Goal: Task Accomplishment & Management: Manage account settings

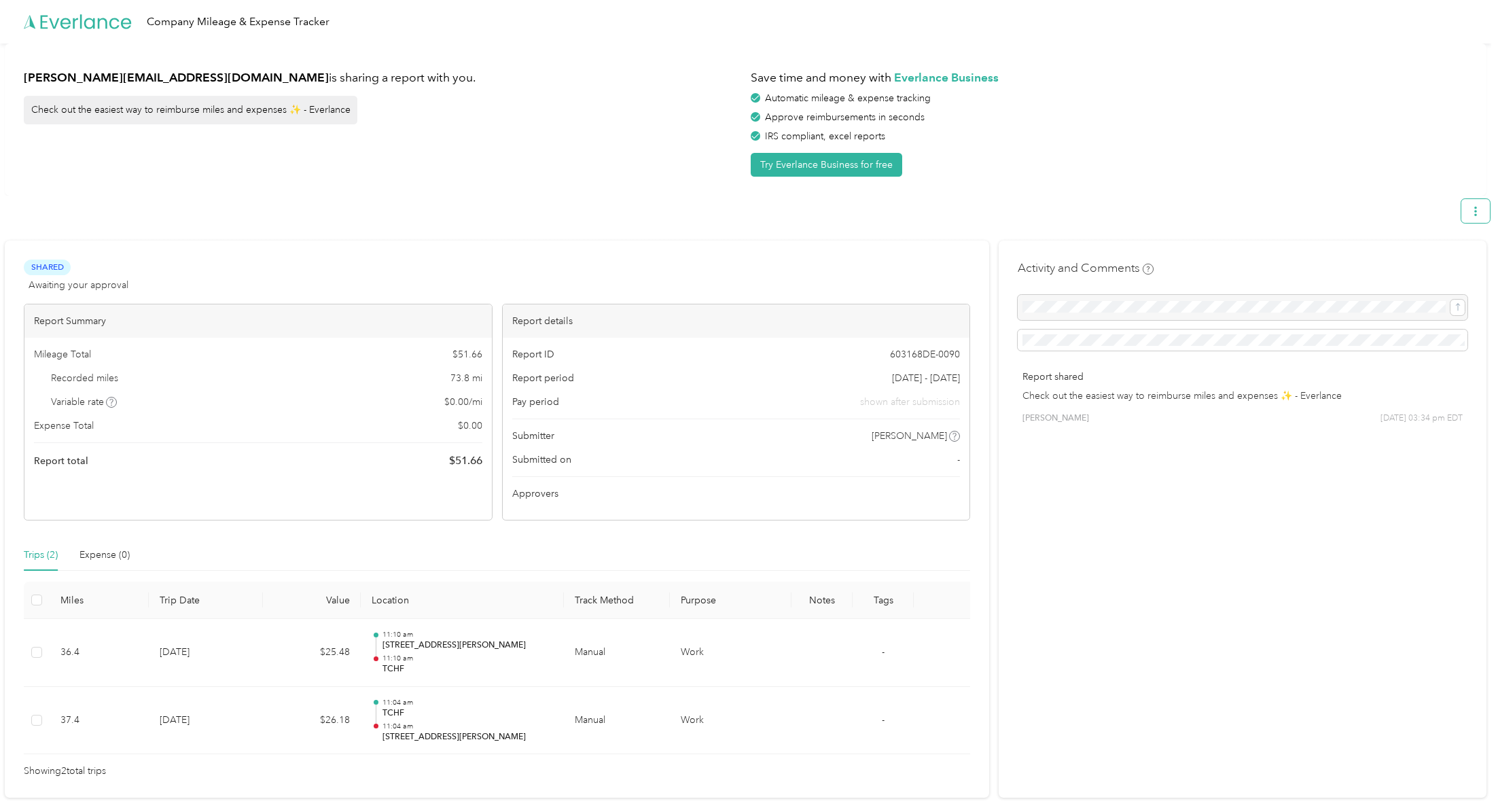
click at [1478, 222] on button "button" at bounding box center [1476, 211] width 28 height 23
click at [1468, 268] on div "Download" at bounding box center [1444, 275] width 74 height 15
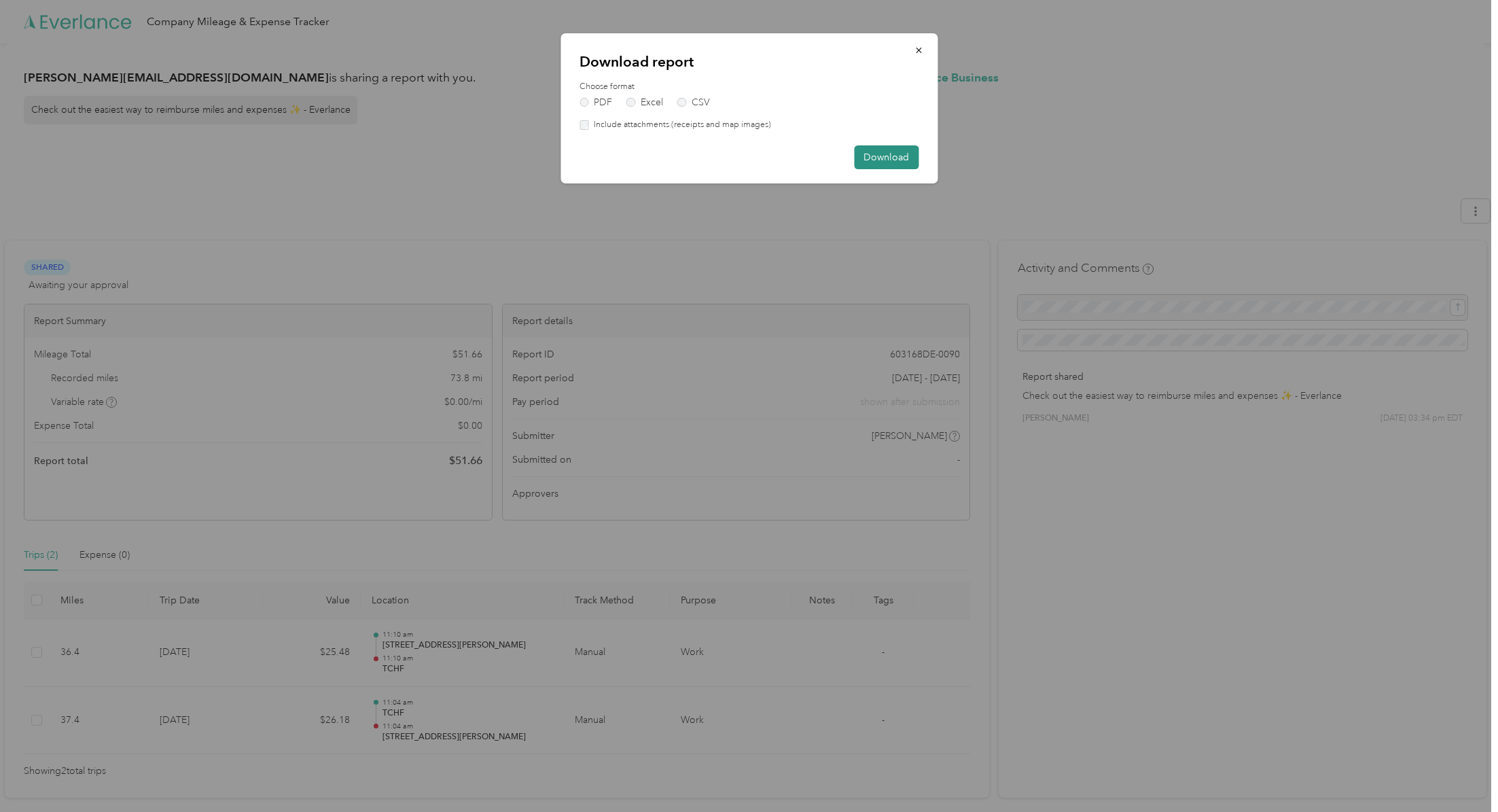
click at [888, 155] on button "Download" at bounding box center [886, 157] width 64 height 23
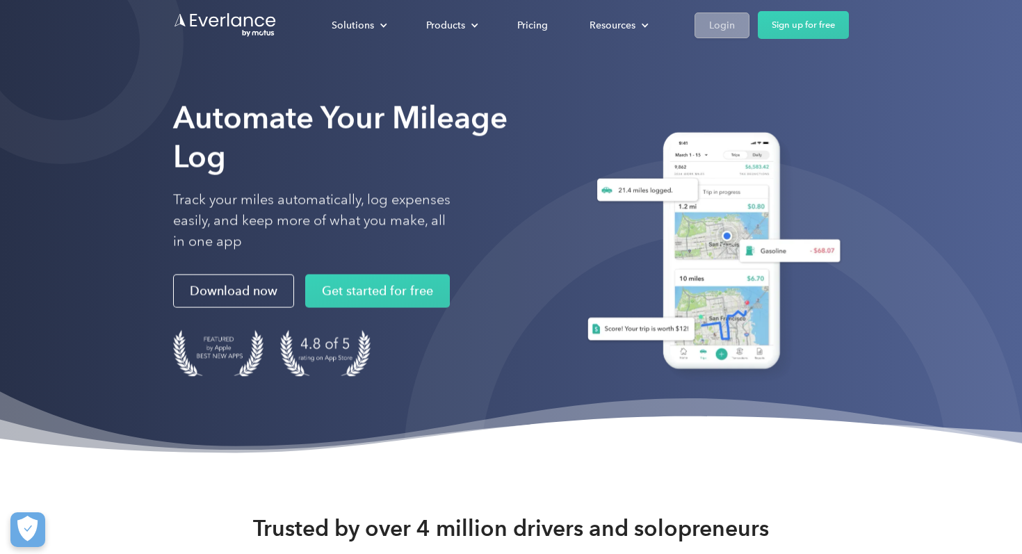
click at [716, 26] on div "Login" at bounding box center [722, 25] width 26 height 17
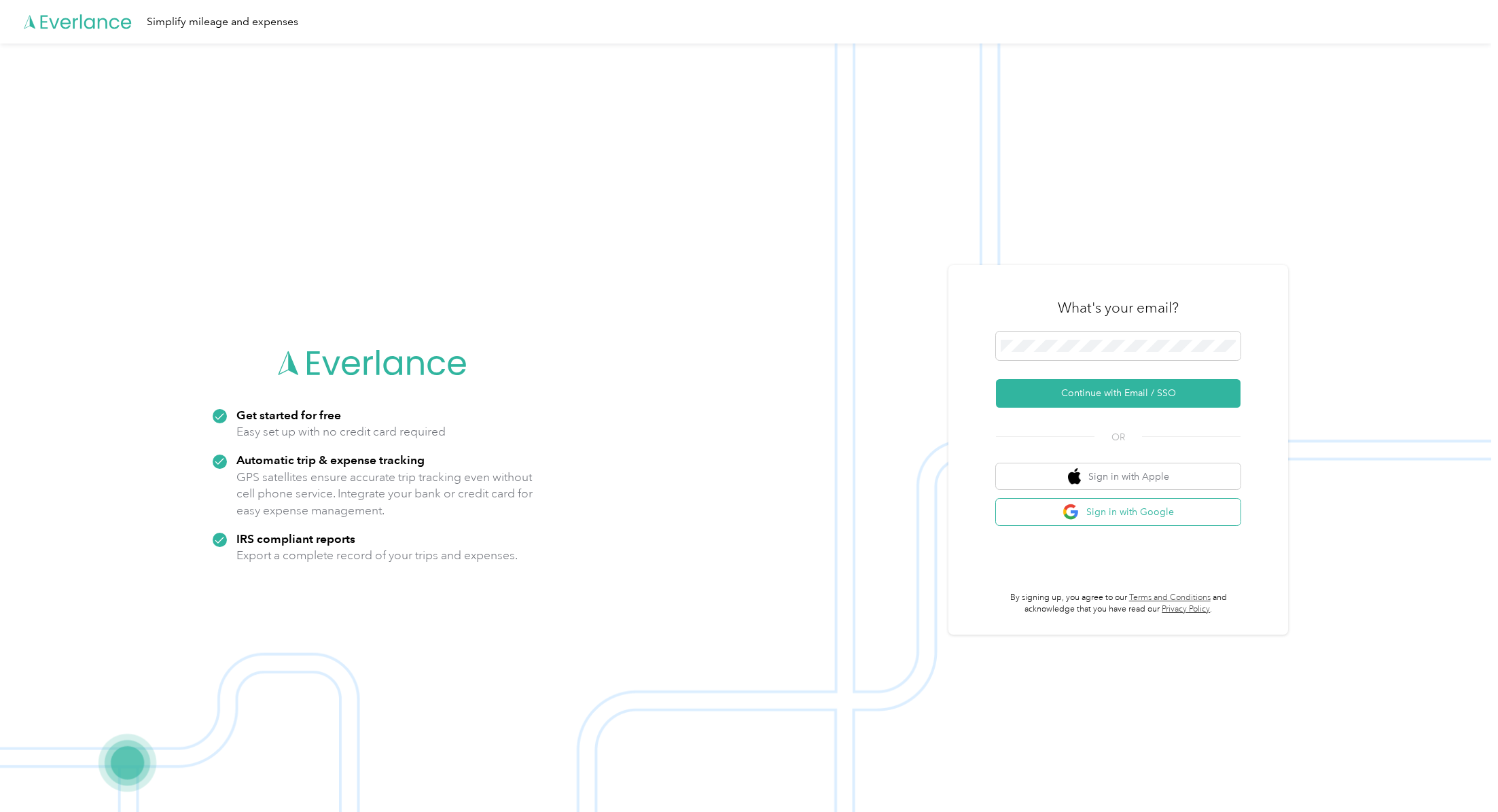
click at [1157, 514] on button "Sign in with Google" at bounding box center [1118, 511] width 244 height 26
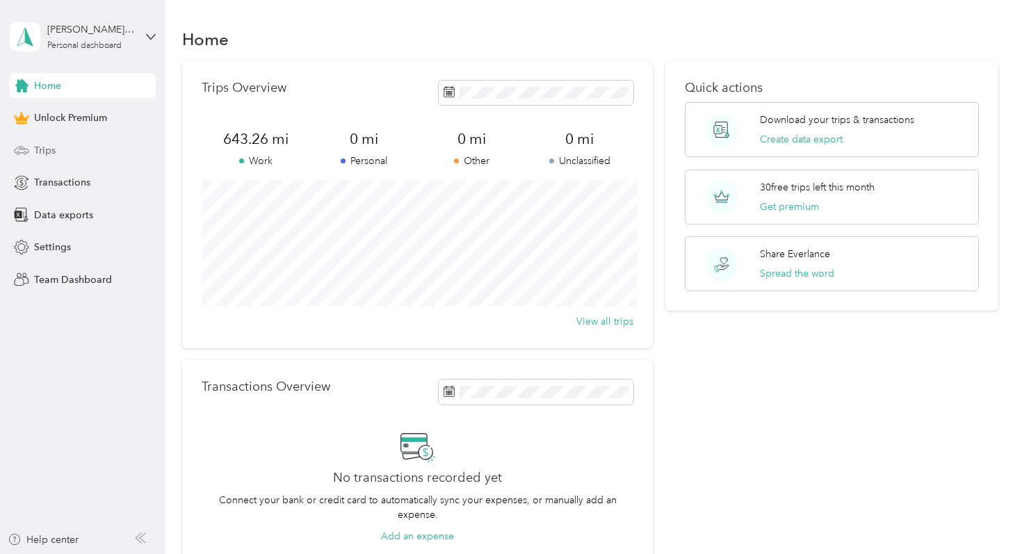
click at [51, 154] on span "Trips" at bounding box center [45, 150] width 22 height 15
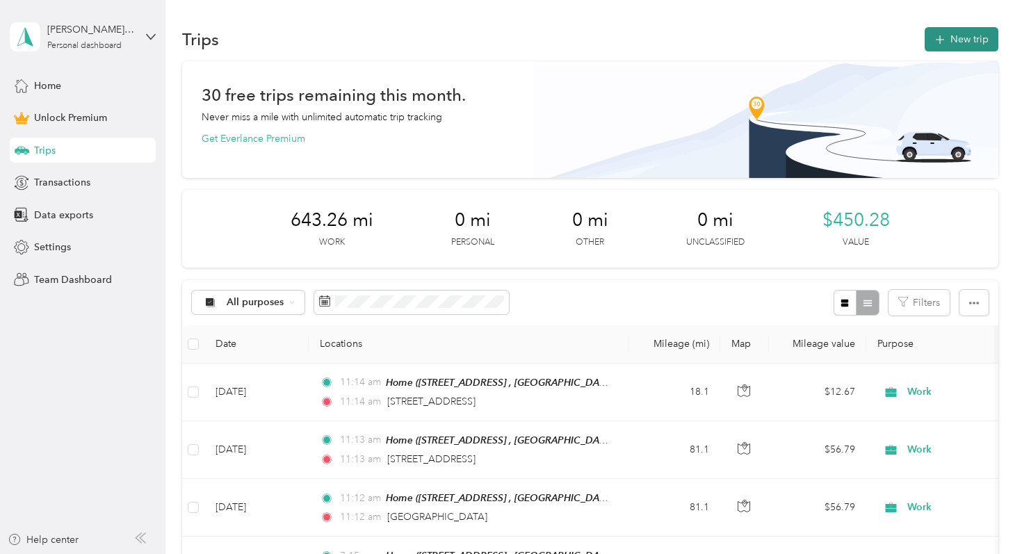
click at [955, 40] on button "New trip" at bounding box center [962, 39] width 74 height 24
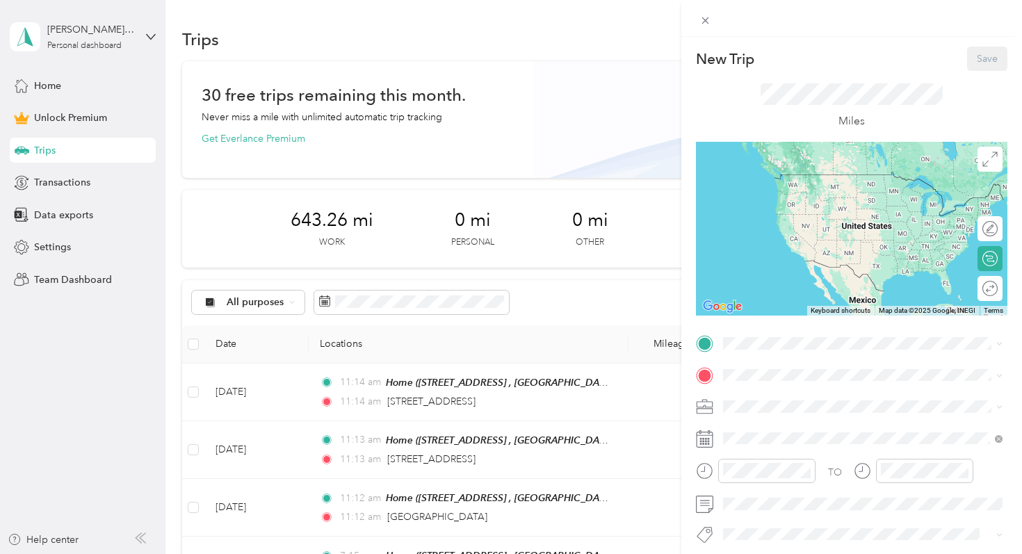
click at [812, 417] on div "Home [STREET_ADDRESS], [GEOGRAPHIC_DATA], [GEOGRAPHIC_DATA], [GEOGRAPHIC_DATA]" at bounding box center [874, 411] width 249 height 44
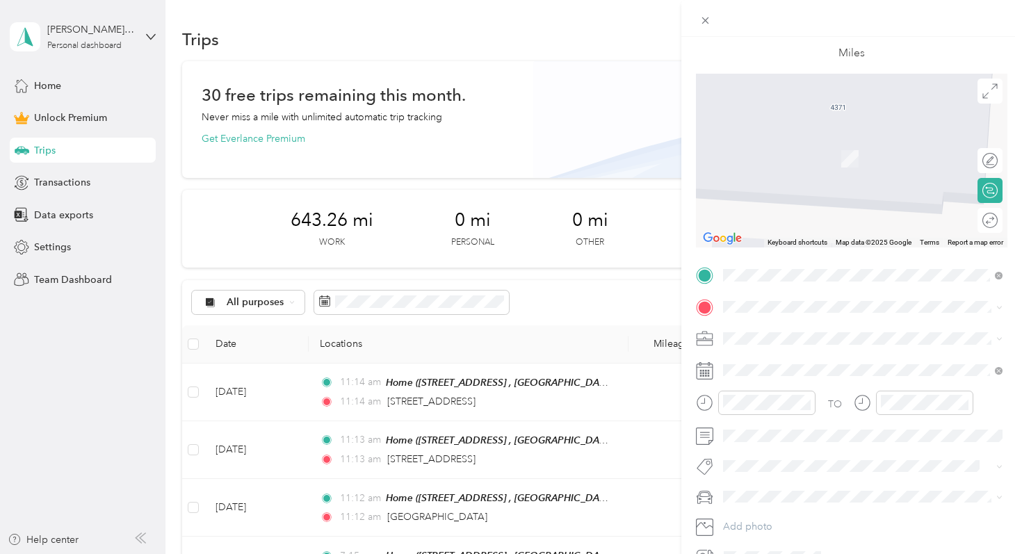
scroll to position [79, 0]
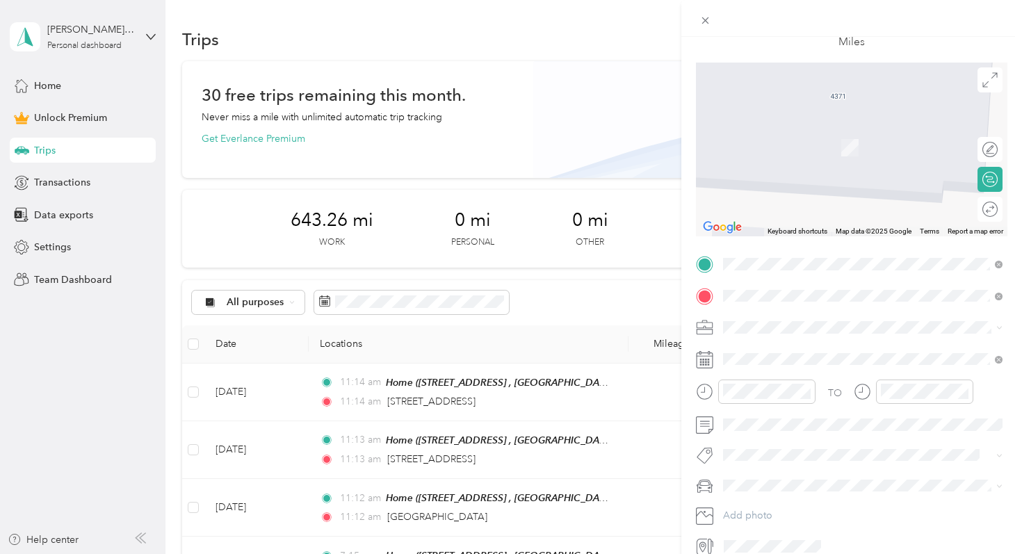
click at [782, 353] on span "3650 Summit Boulevard West Palm Beach, Florida 33406, United States" at bounding box center [819, 346] width 139 height 13
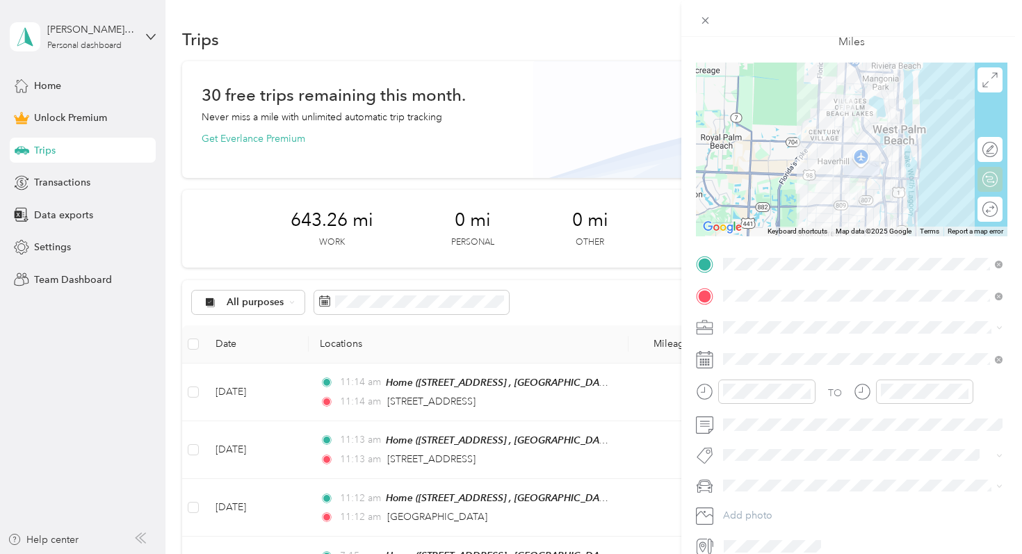
click at [994, 194] on div "Edit route Calculate route Round trip" at bounding box center [990, 184] width 25 height 95
click at [994, 180] on div "Calculate route" at bounding box center [990, 179] width 25 height 25
click at [997, 207] on div "Round trip" at bounding box center [997, 209] width 1 height 15
click at [987, 213] on div at bounding box center [983, 209] width 29 height 15
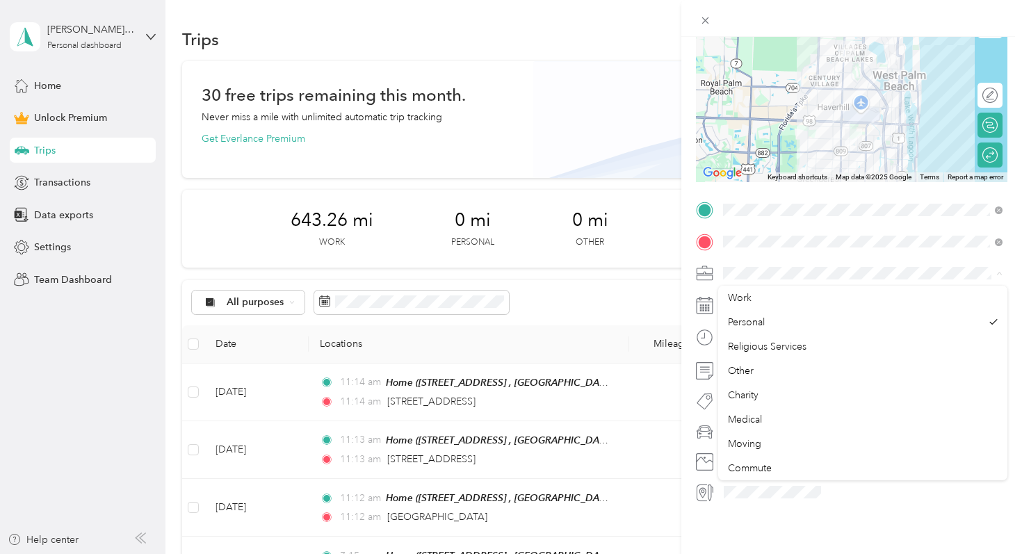
click at [750, 266] on span at bounding box center [862, 273] width 289 height 22
click at [745, 296] on span "Work" at bounding box center [740, 298] width 24 height 12
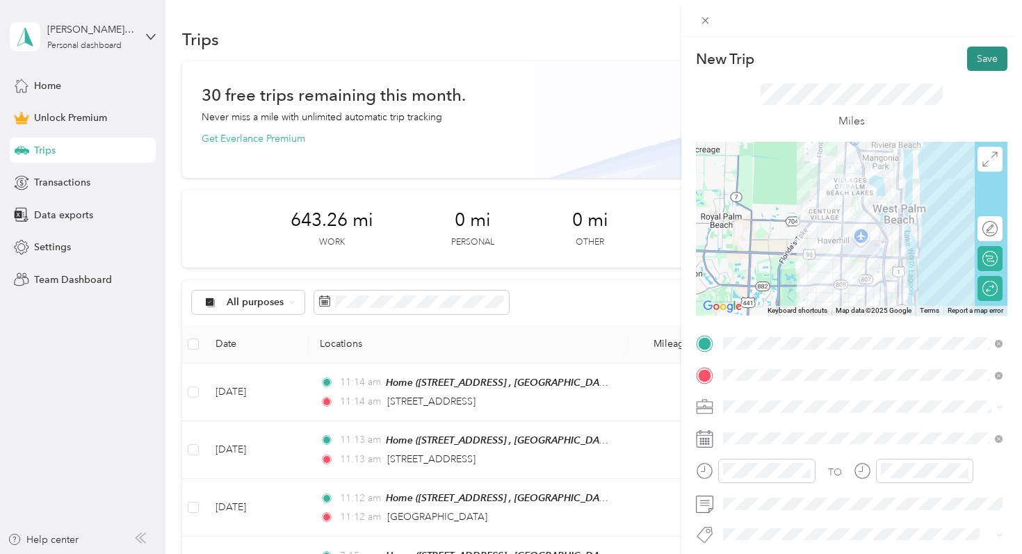
click at [983, 63] on button "Save" at bounding box center [987, 59] width 40 height 24
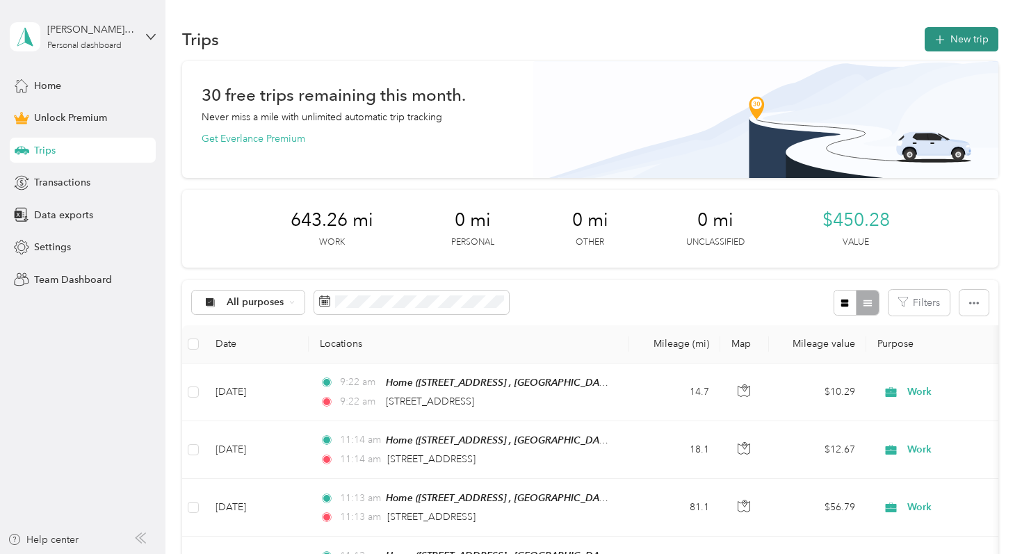
click at [973, 34] on button "New trip" at bounding box center [962, 39] width 74 height 24
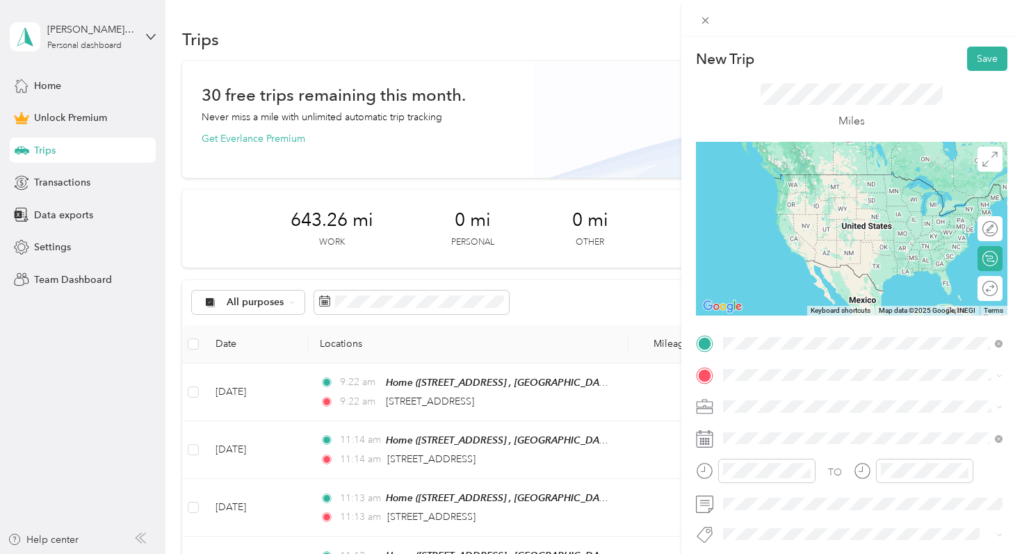
click at [784, 410] on span "[STREET_ADDRESS], West Palm Beach, [GEOGRAPHIC_DATA], [GEOGRAPHIC_DATA]" at bounding box center [853, 421] width 206 height 26
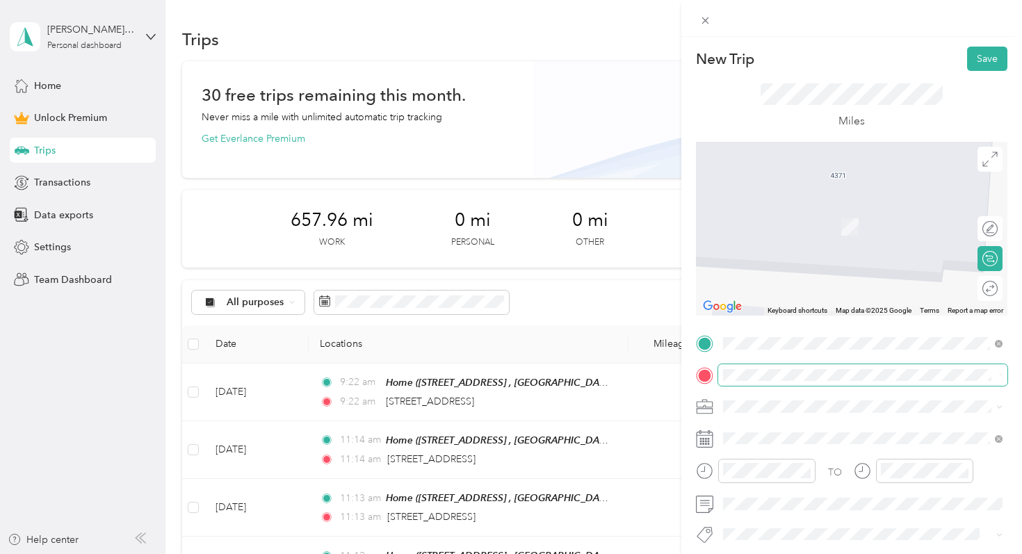
click at [967, 368] on span at bounding box center [862, 375] width 289 height 22
click at [681, 373] on form "New Trip Save This trip cannot be edited because it is either under review, app…" at bounding box center [851, 342] width 341 height 590
click at [882, 425] on p "No results found Check your spelling or try another address" at bounding box center [863, 435] width 161 height 24
click at [684, 299] on form "New Trip Save This trip cannot be edited because it is either under review, app…" at bounding box center [851, 342] width 341 height 590
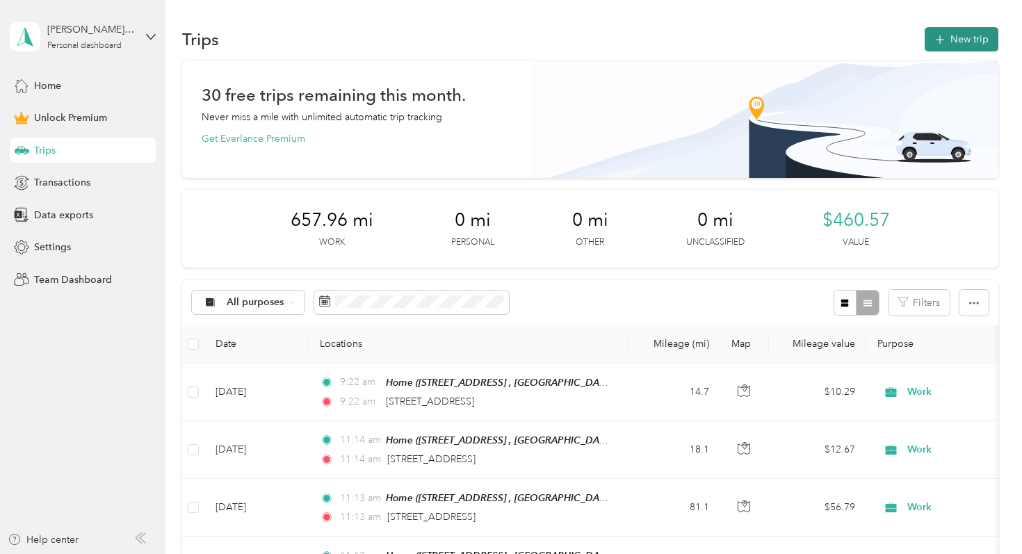
click at [968, 42] on button "New trip" at bounding box center [962, 39] width 74 height 24
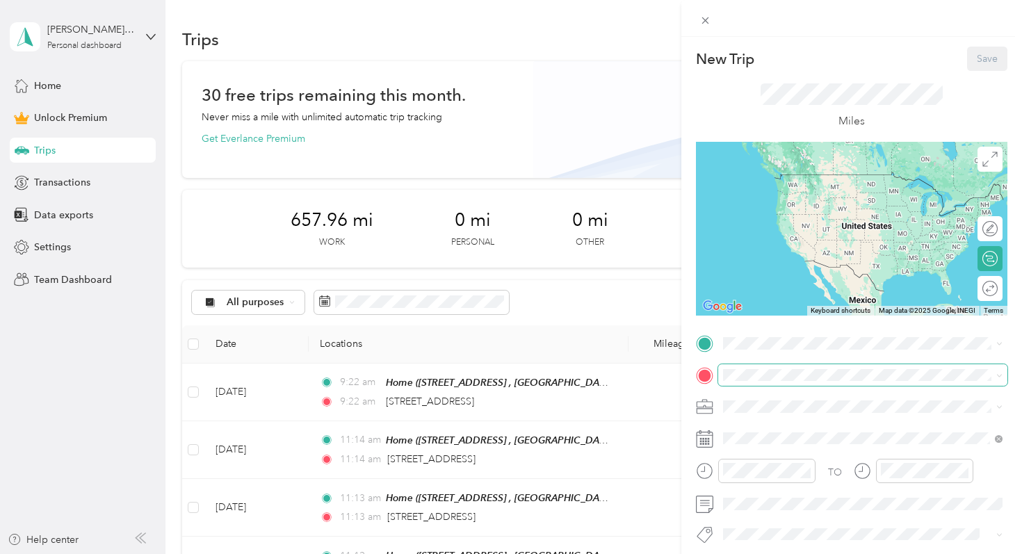
click at [801, 365] on span at bounding box center [862, 375] width 289 height 22
click at [796, 207] on span "[STREET_ADDRESS][US_STATE]" at bounding box center [819, 206] width 139 height 13
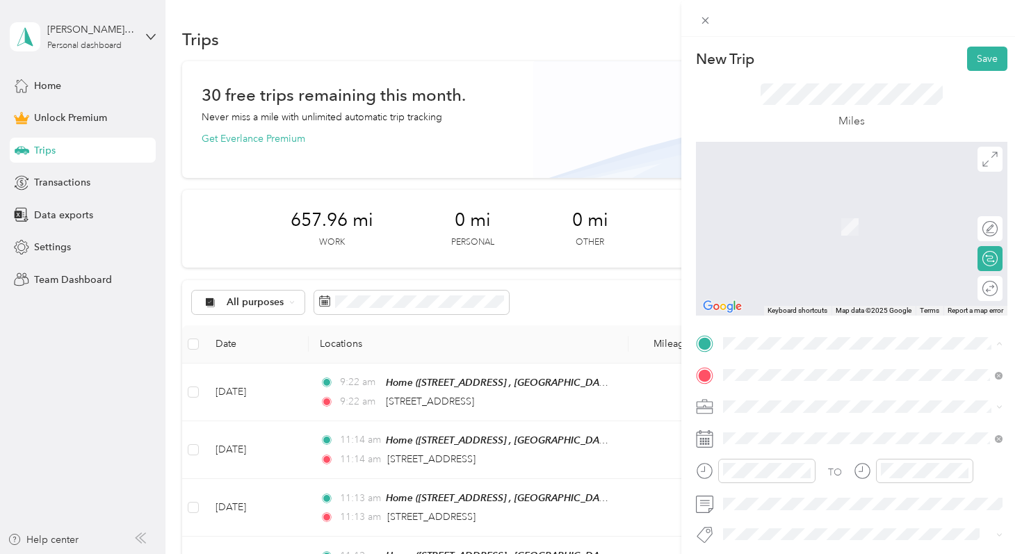
click at [795, 396] on div "Home" at bounding box center [874, 398] width 249 height 13
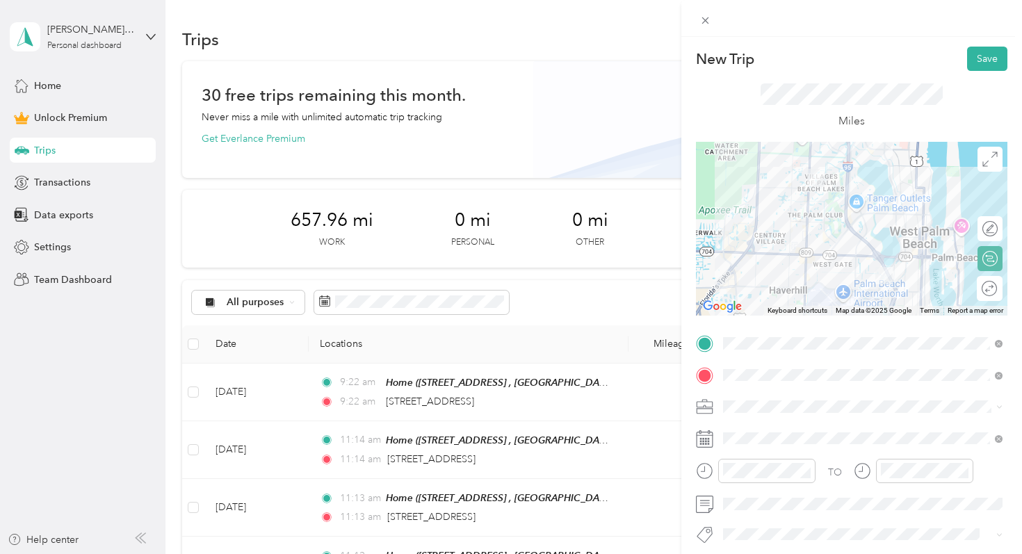
click at [992, 296] on div "Round trip" at bounding box center [990, 288] width 26 height 25
click at [983, 287] on div at bounding box center [983, 288] width 29 height 15
click at [800, 119] on div "Miles" at bounding box center [852, 106] width 183 height 47
click at [980, 56] on button "Save" at bounding box center [987, 59] width 40 height 24
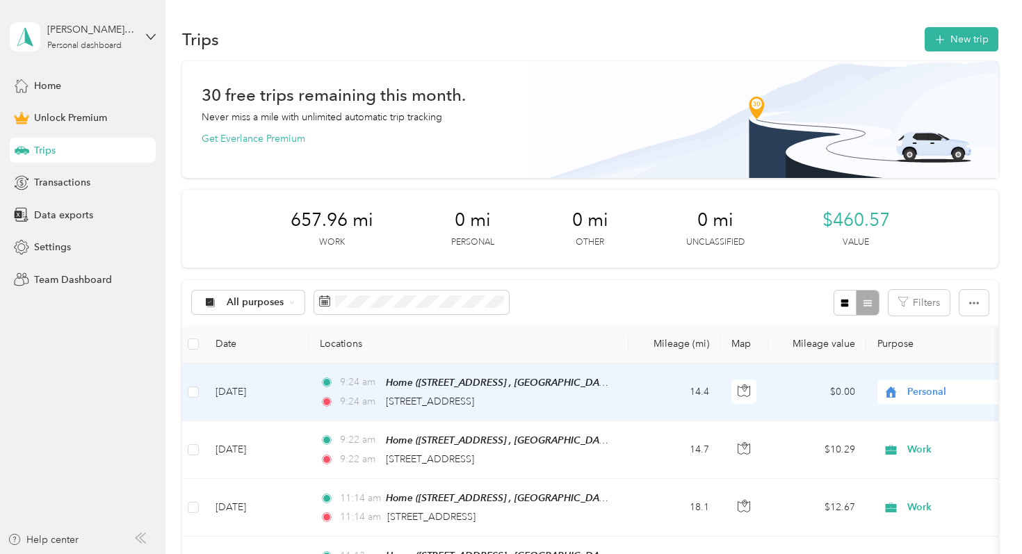
click at [913, 389] on span "Personal" at bounding box center [970, 392] width 127 height 15
click at [902, 203] on ol "Work Personal Religious Services Other Charity Medical Moving Commute" at bounding box center [936, 278] width 172 height 195
click at [754, 304] on div "All purposes Filters" at bounding box center [590, 302] width 816 height 45
click at [924, 398] on span "Personal" at bounding box center [970, 392] width 127 height 15
click at [898, 196] on span "Work" at bounding box center [949, 195] width 129 height 15
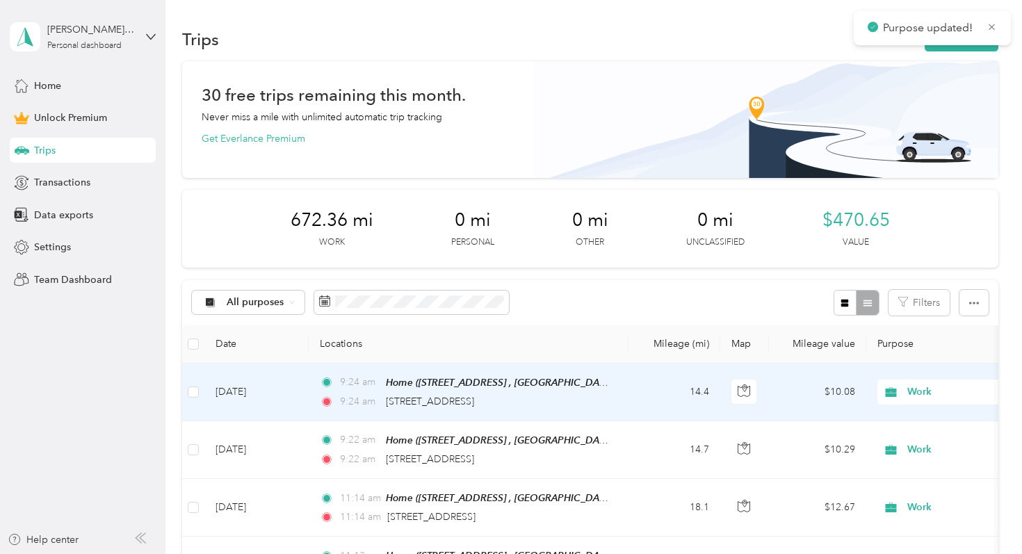
click at [700, 304] on div "All purposes Filters" at bounding box center [590, 302] width 816 height 45
click at [65, 218] on span "Data exports" at bounding box center [63, 215] width 59 height 15
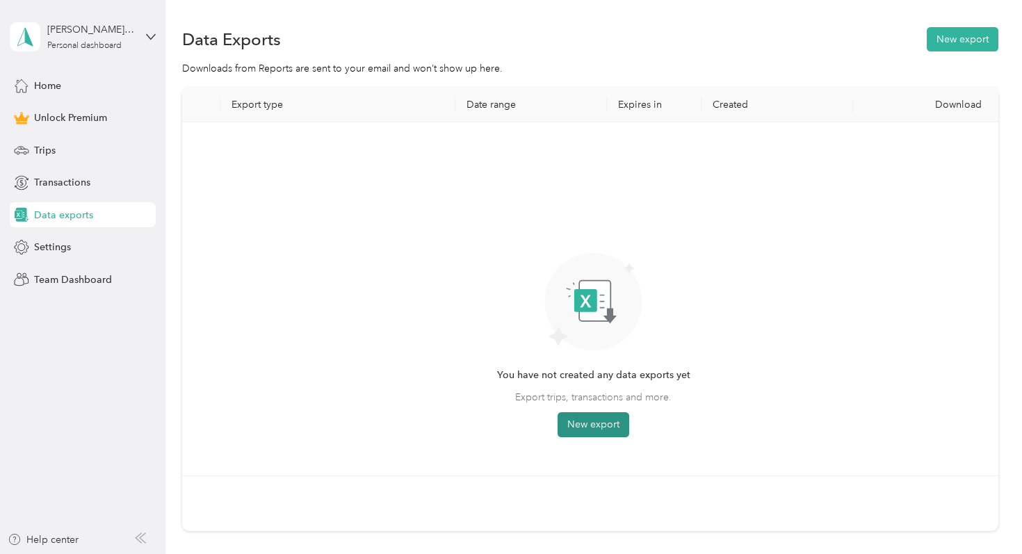
click at [607, 417] on button "New export" at bounding box center [594, 424] width 72 height 25
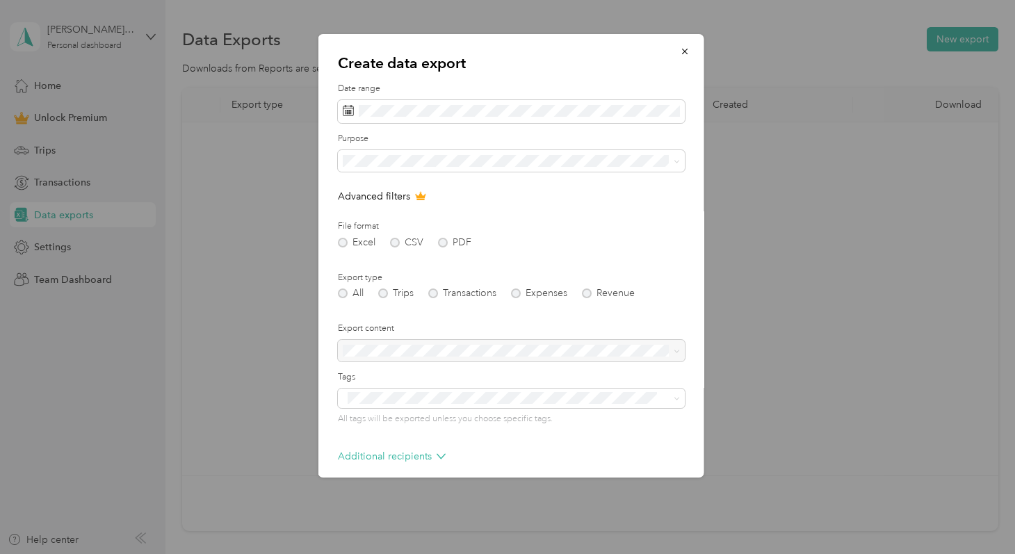
click at [640, 194] on p "Advanced filters" at bounding box center [511, 196] width 347 height 15
click at [431, 453] on p "Additional recipients" at bounding box center [392, 456] width 108 height 15
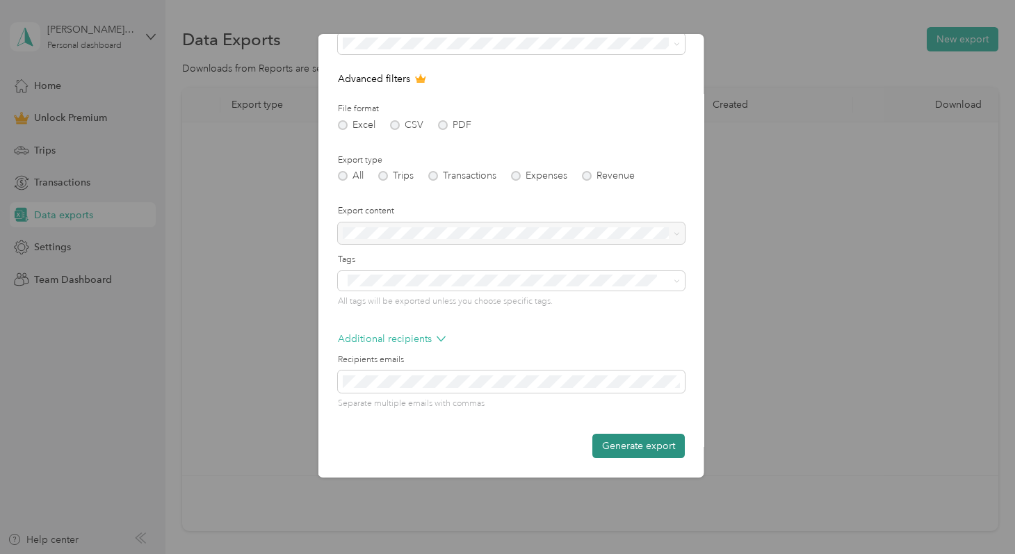
click at [653, 449] on button "Generate export" at bounding box center [638, 446] width 92 height 24
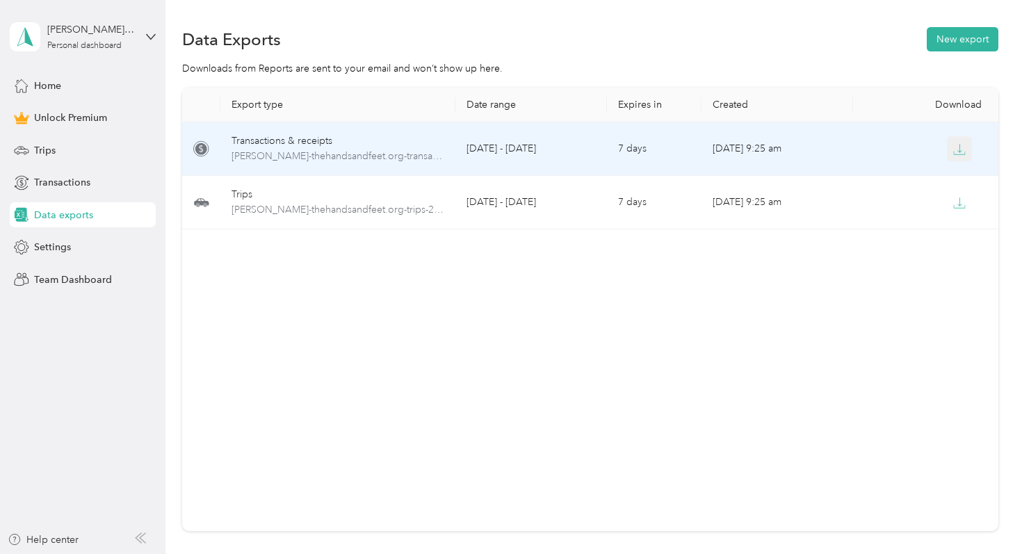
click at [964, 155] on icon "button" at bounding box center [959, 149] width 13 height 13
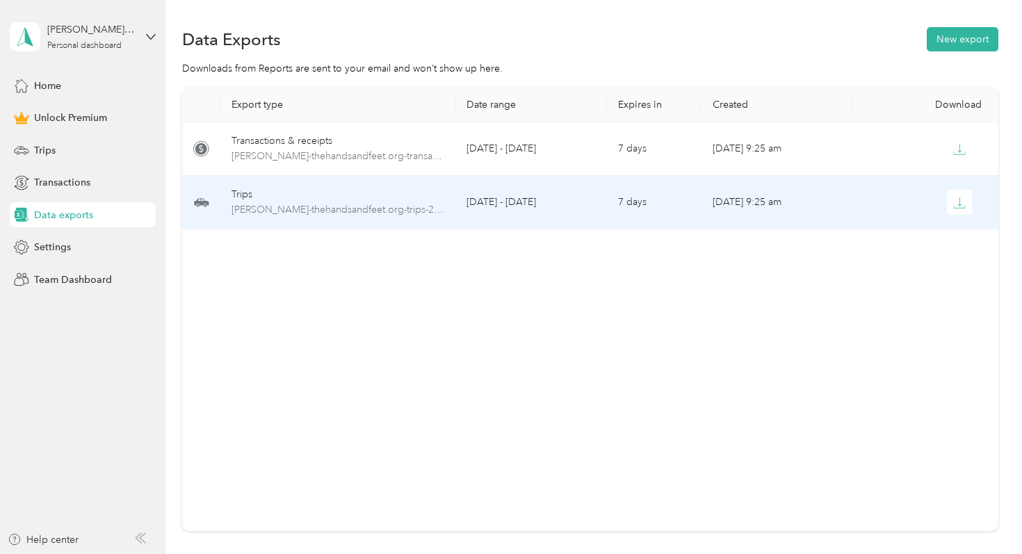
click at [887, 206] on div at bounding box center [928, 202] width 129 height 25
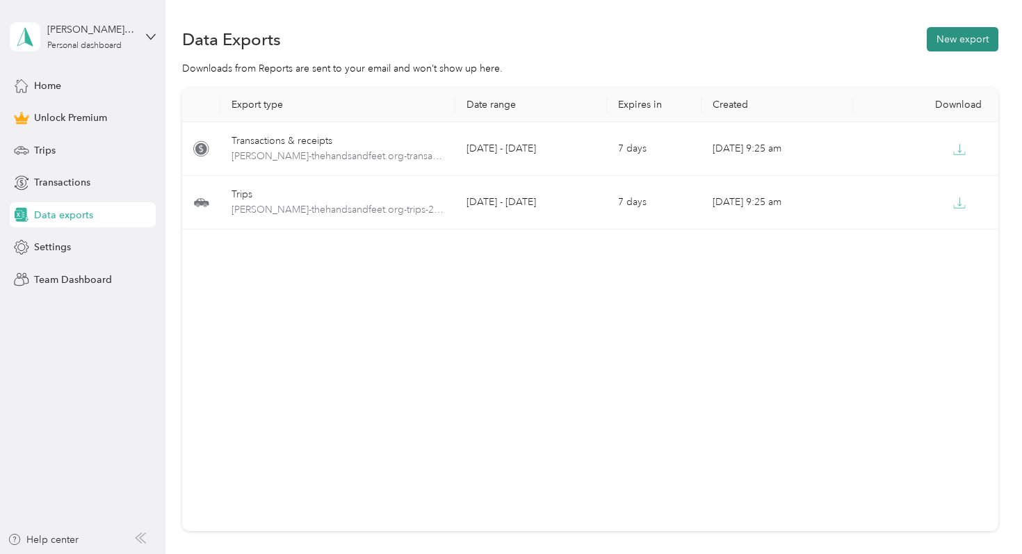
click at [962, 43] on button "New export" at bounding box center [963, 39] width 72 height 24
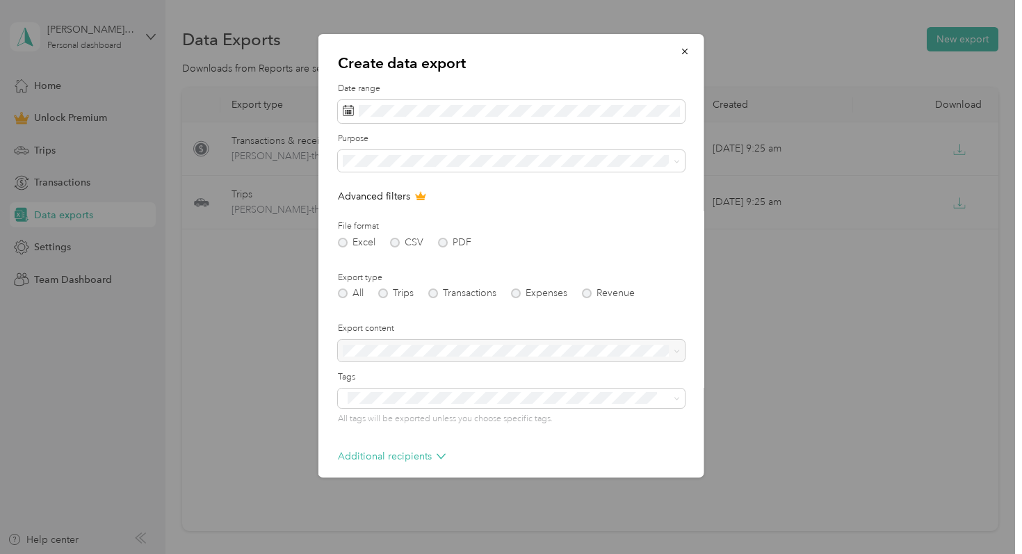
click at [439, 238] on div "Excel CSV PDF" at bounding box center [511, 243] width 347 height 10
click at [445, 242] on div "Excel CSV PDF" at bounding box center [511, 243] width 347 height 10
click at [631, 250] on form "Date range Purpose Advanced filters File format Excel CSV PDF Export type All T…" at bounding box center [511, 301] width 347 height 437
click at [436, 117] on span at bounding box center [511, 112] width 347 height 24
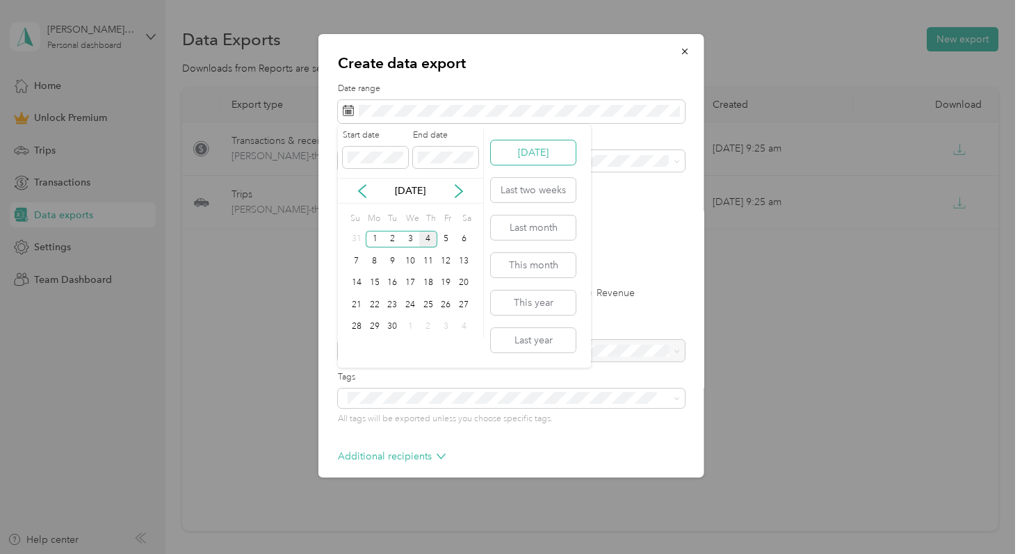
click at [512, 152] on button "[DATE]" at bounding box center [533, 152] width 85 height 24
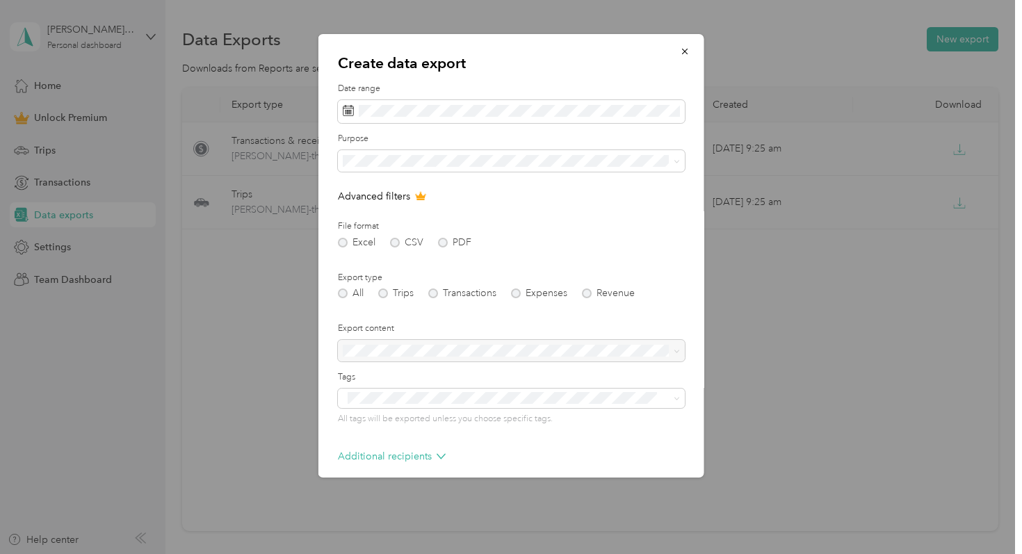
click at [615, 207] on form "Date range Purpose Advanced filters File format Excel CSV PDF Export type All T…" at bounding box center [511, 301] width 347 height 437
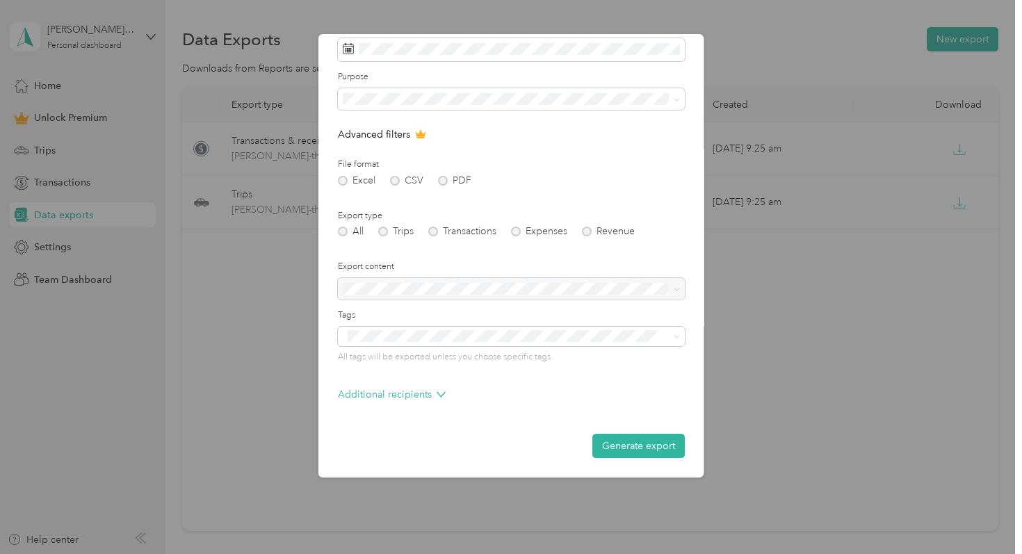
click at [393, 177] on div "Excel CSV PDF" at bounding box center [511, 181] width 347 height 10
click at [419, 400] on p "Additional recipients" at bounding box center [392, 394] width 108 height 15
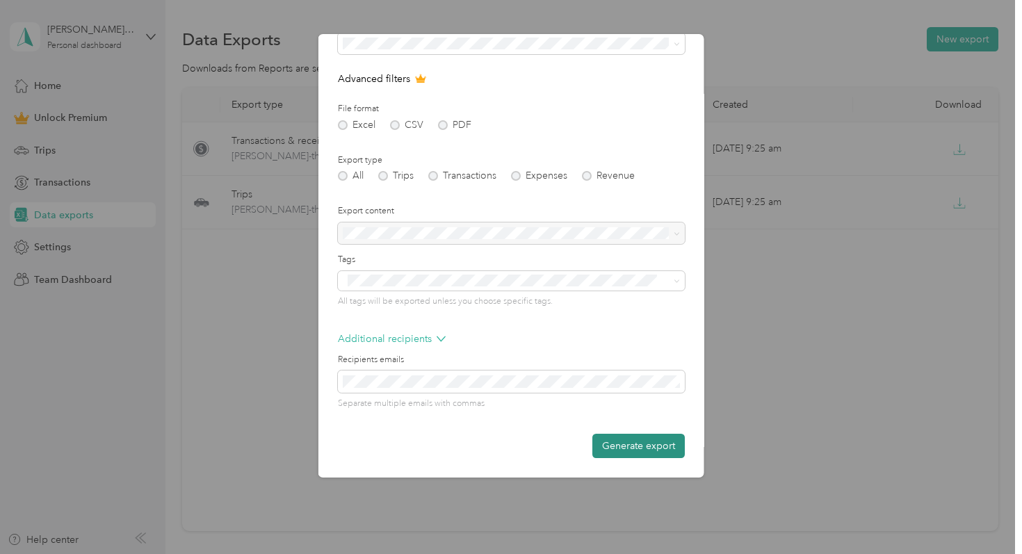
click at [615, 443] on button "Generate export" at bounding box center [638, 446] width 92 height 24
